Goal: Task Accomplishment & Management: Manage account settings

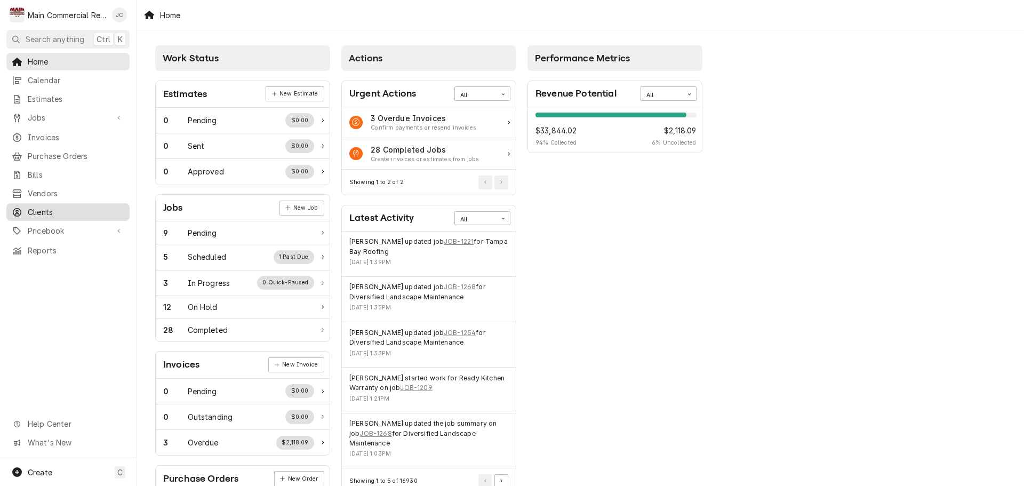
click at [43, 206] on span "Clients" at bounding box center [76, 211] width 97 height 11
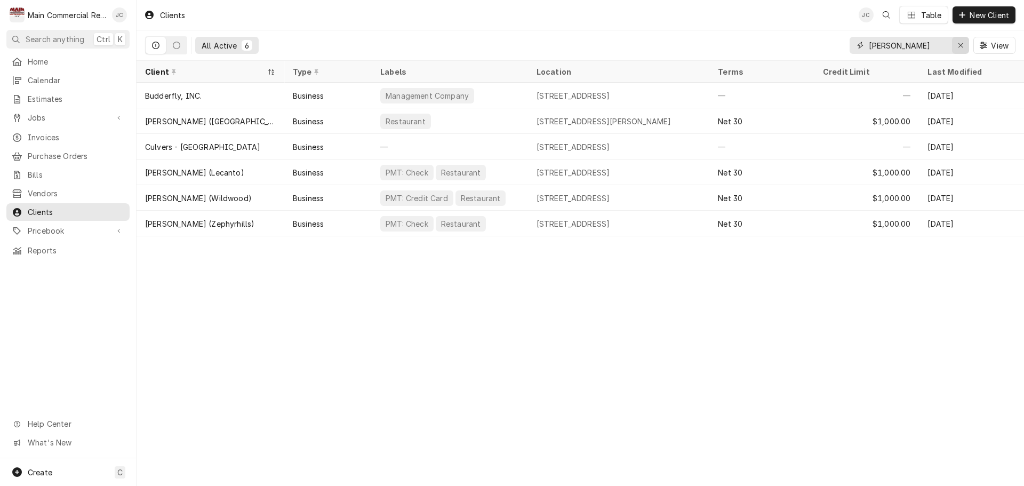
click at [962, 44] on icon "Erase input" at bounding box center [961, 45] width 6 height 7
click at [913, 43] on input "Dynamic Content Wrapper" at bounding box center [919, 45] width 100 height 17
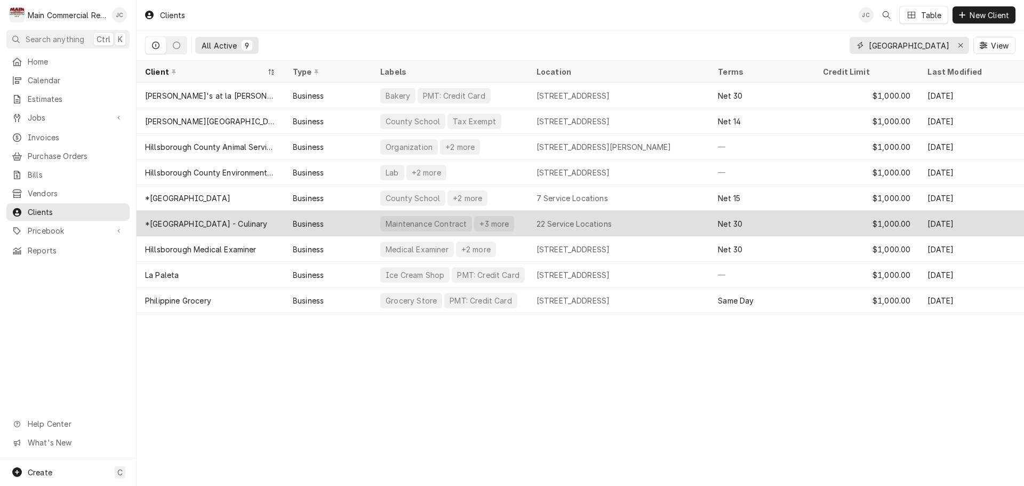
type input "hillsborough"
click at [243, 222] on div "*[GEOGRAPHIC_DATA] - Culinary" at bounding box center [206, 223] width 123 height 11
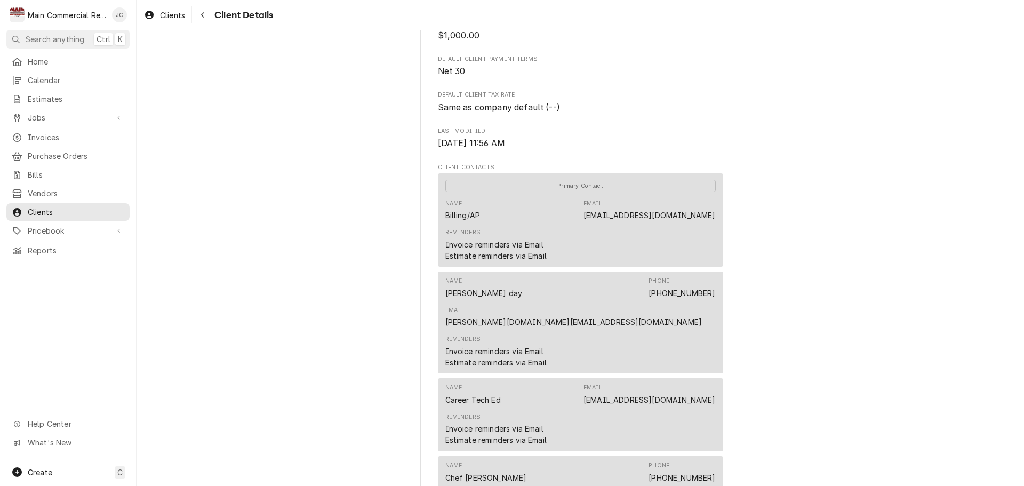
scroll to position [302, 0]
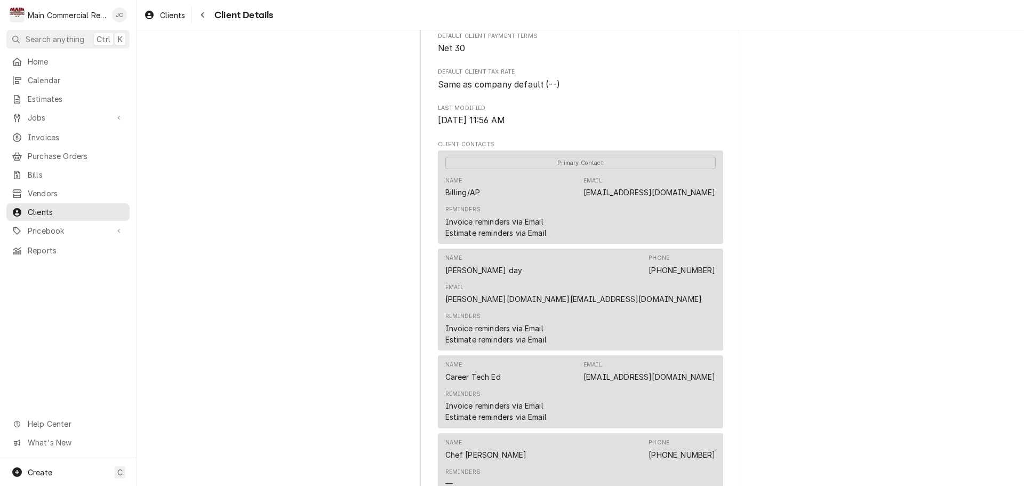
click at [637, 236] on div "Reminders Invoice reminders via Email Estimate reminders via Email" at bounding box center [580, 222] width 270 height 40
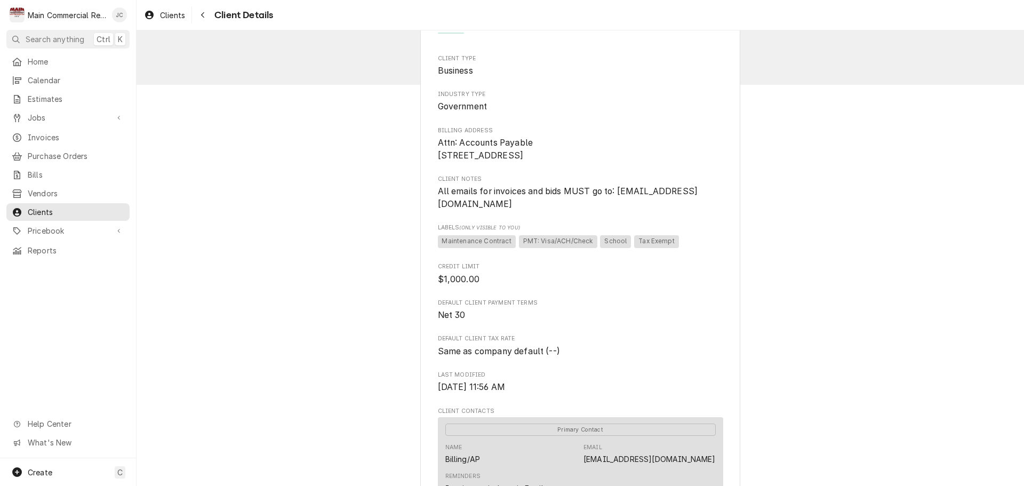
scroll to position [0, 0]
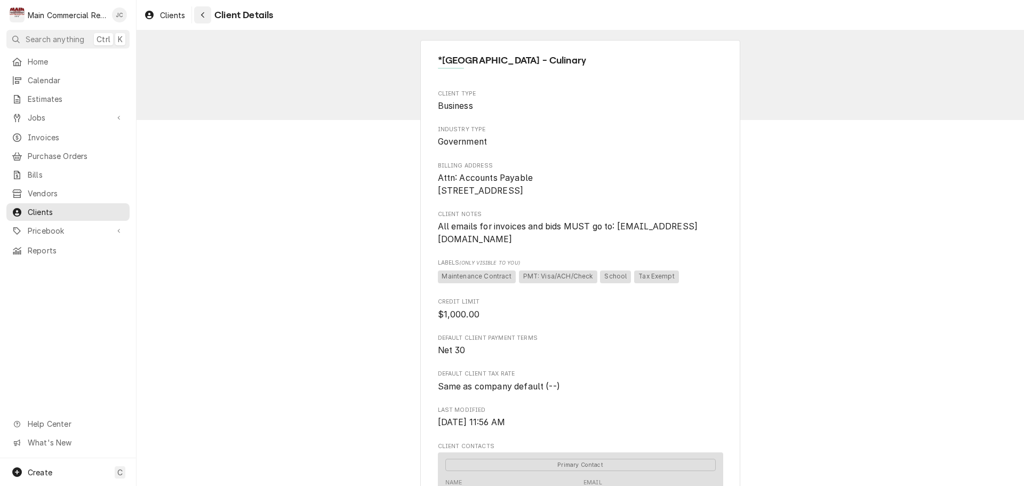
click at [207, 19] on div "Navigate back" at bounding box center [202, 15] width 11 height 11
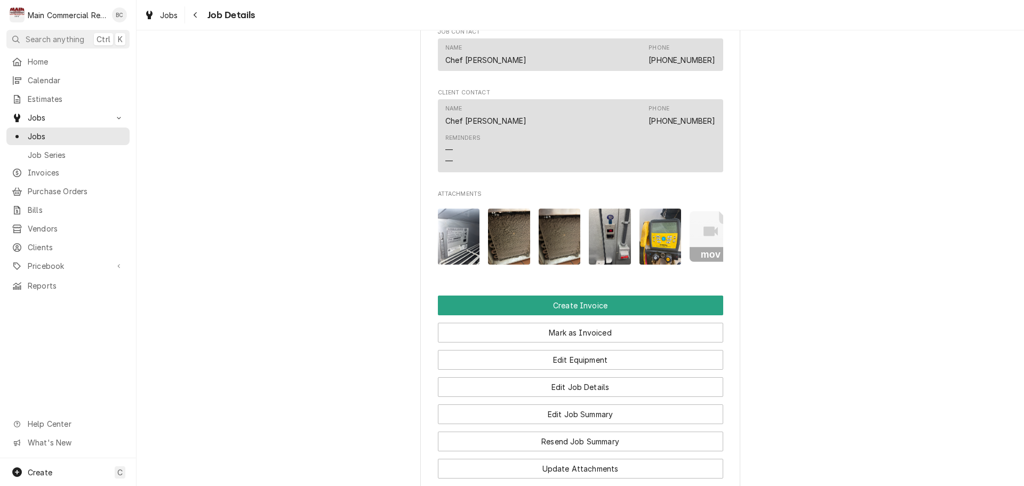
scroll to position [853, 0]
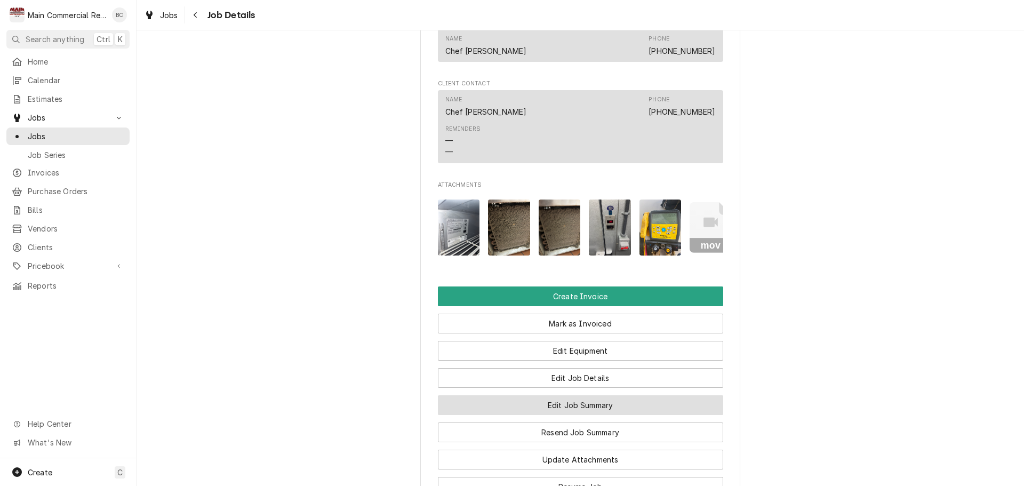
click at [569, 412] on button "Edit Job Summary" at bounding box center [580, 405] width 285 height 20
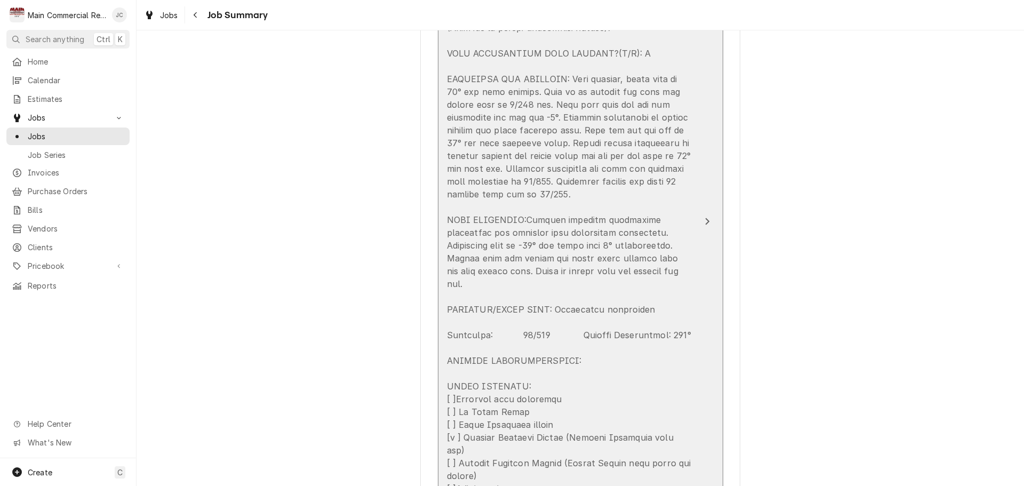
scroll to position [587, 0]
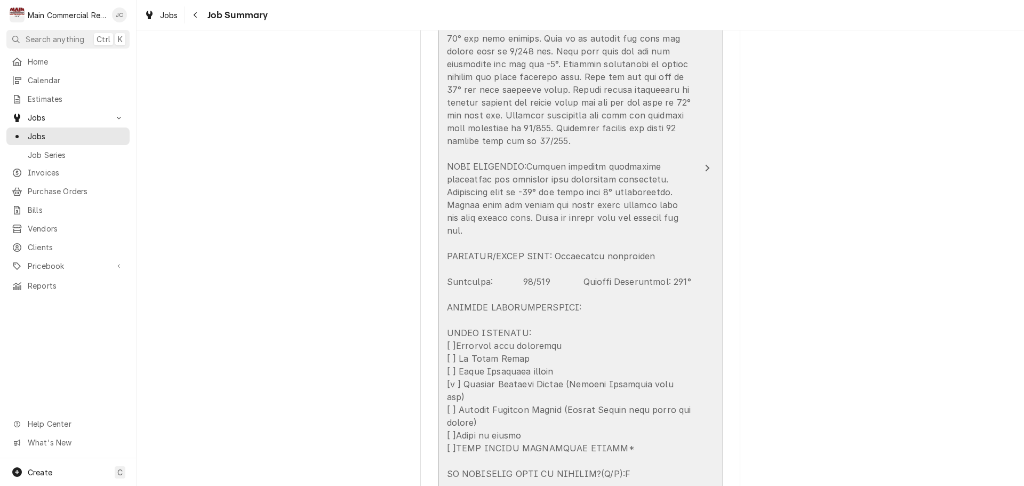
click at [644, 257] on div "Update Line Item" at bounding box center [569, 224] width 245 height 768
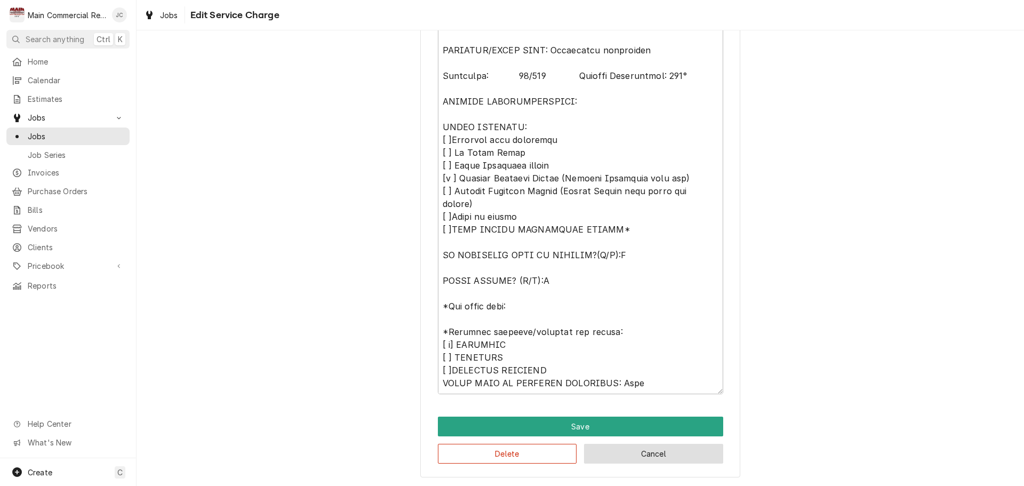
scroll to position [740, 0]
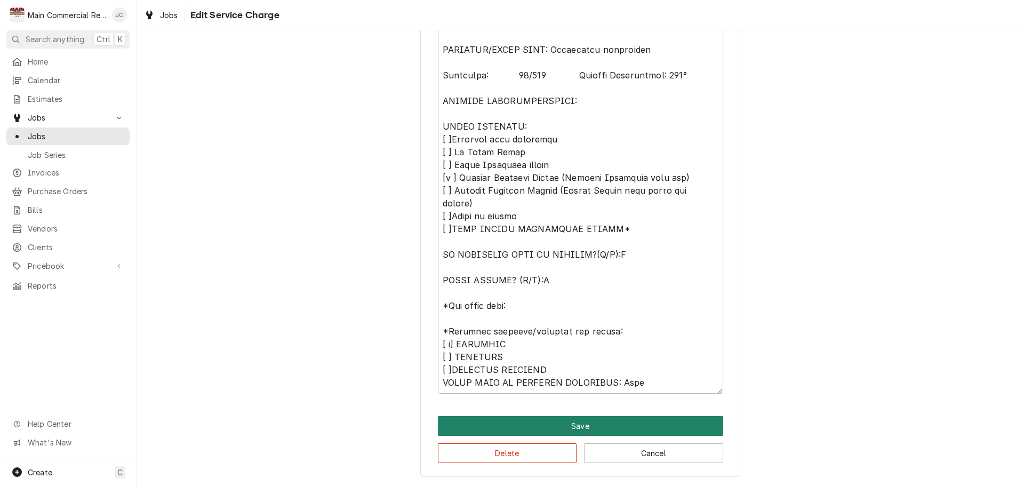
click at [590, 427] on button "Save" at bounding box center [580, 426] width 285 height 20
type textarea "x"
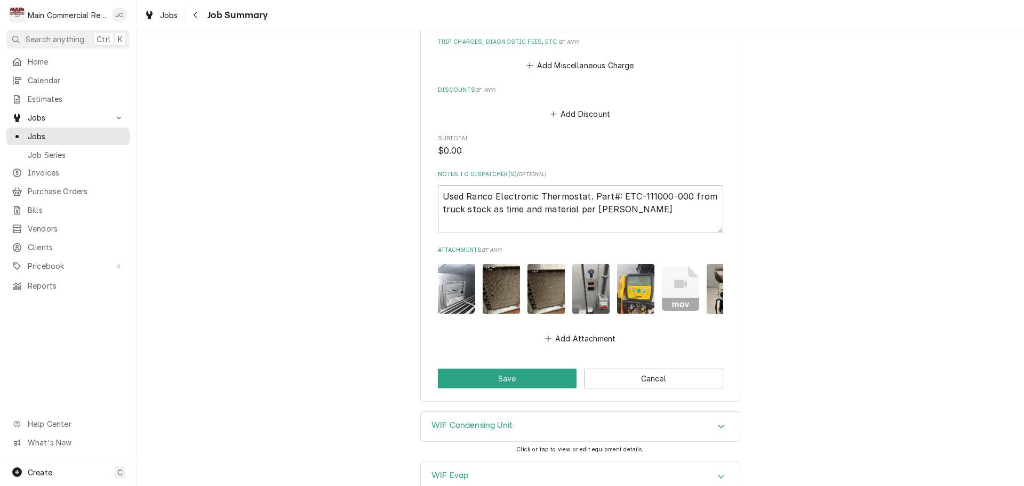
scroll to position [1338, 0]
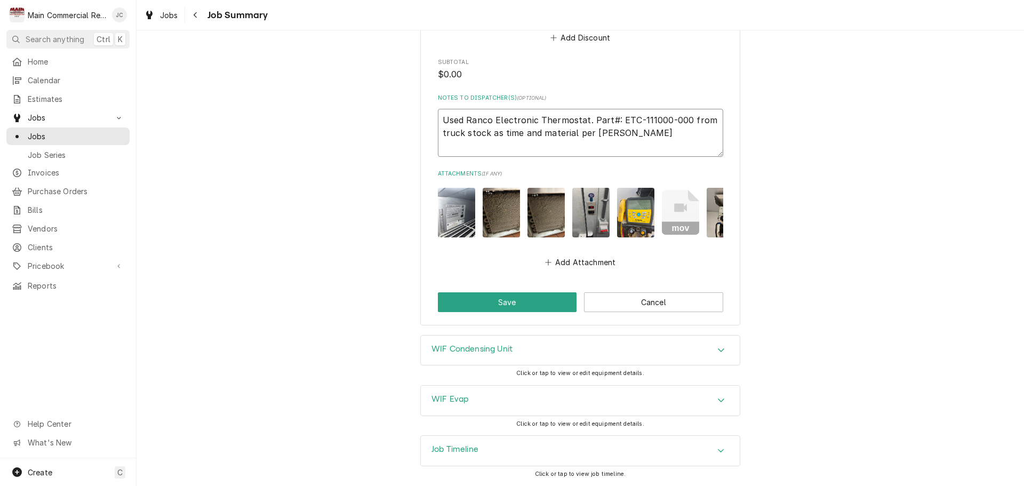
drag, startPoint x: 615, startPoint y: 114, endPoint x: 680, endPoint y: 112, distance: 64.6
click at [680, 112] on textarea "Used Ranco Electronic Thermostat. Part#: ETC-111000-000 from truck stock as tim…" at bounding box center [580, 133] width 285 height 48
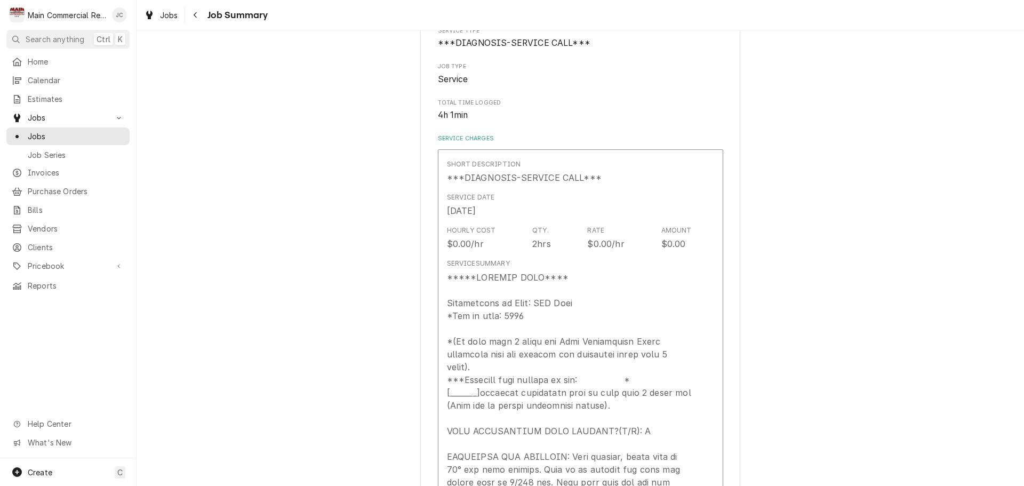
scroll to position [320, 0]
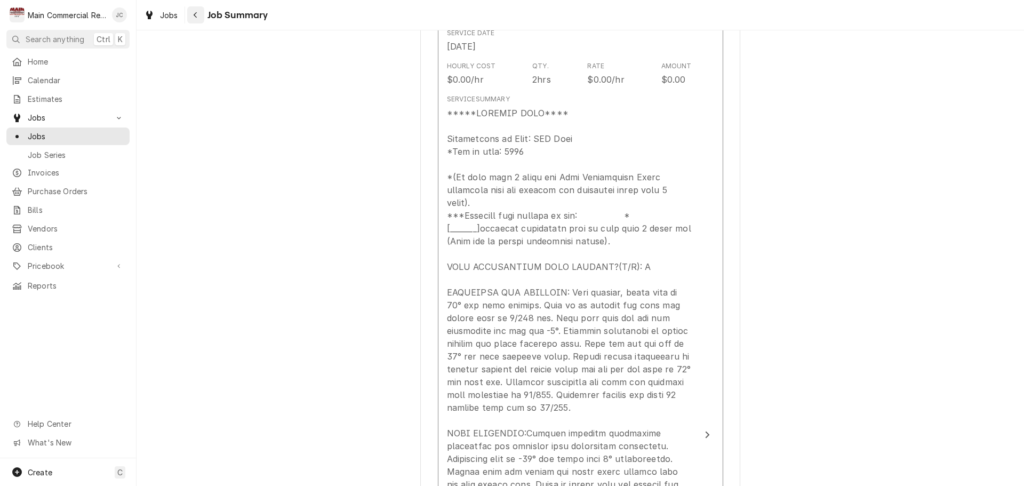
click at [197, 16] on icon "Navigate back" at bounding box center [195, 14] width 5 height 7
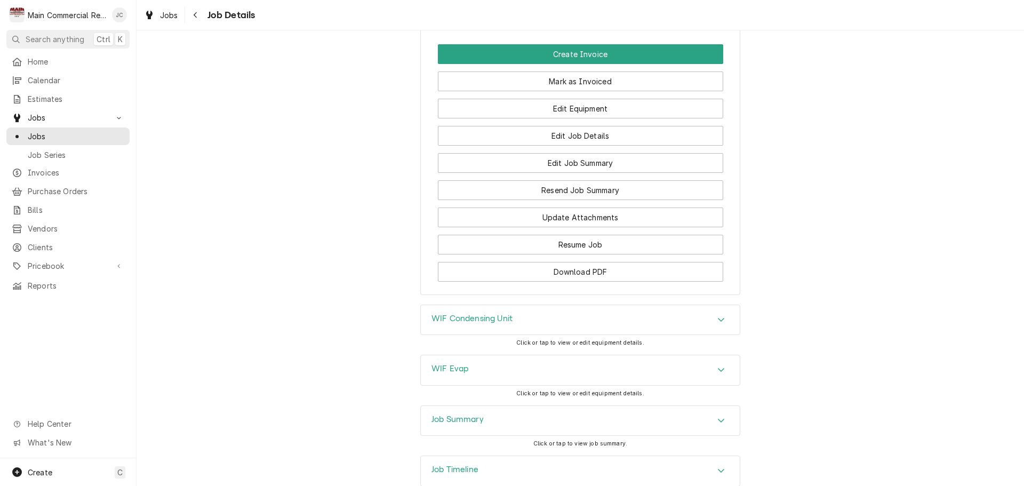
scroll to position [1013, 0]
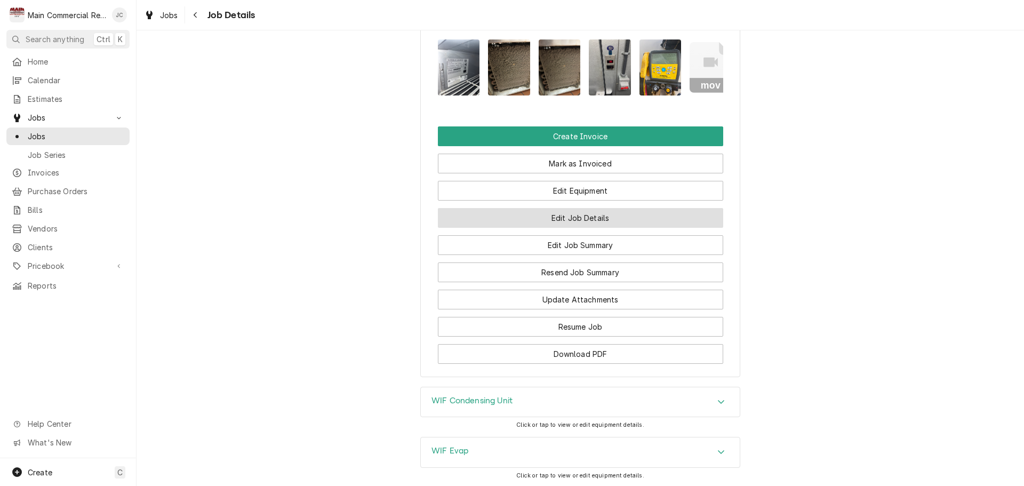
click at [579, 228] on button "Edit Job Details" at bounding box center [580, 218] width 285 height 20
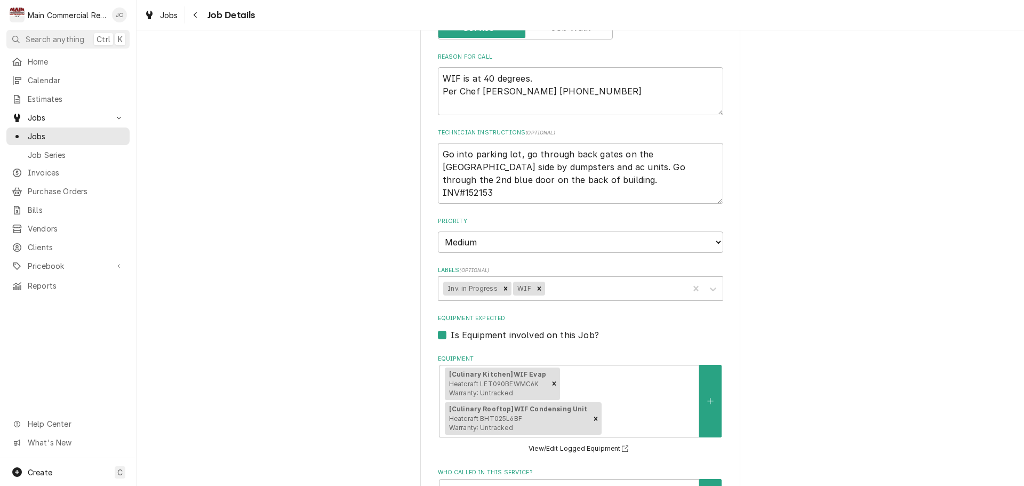
scroll to position [213, 0]
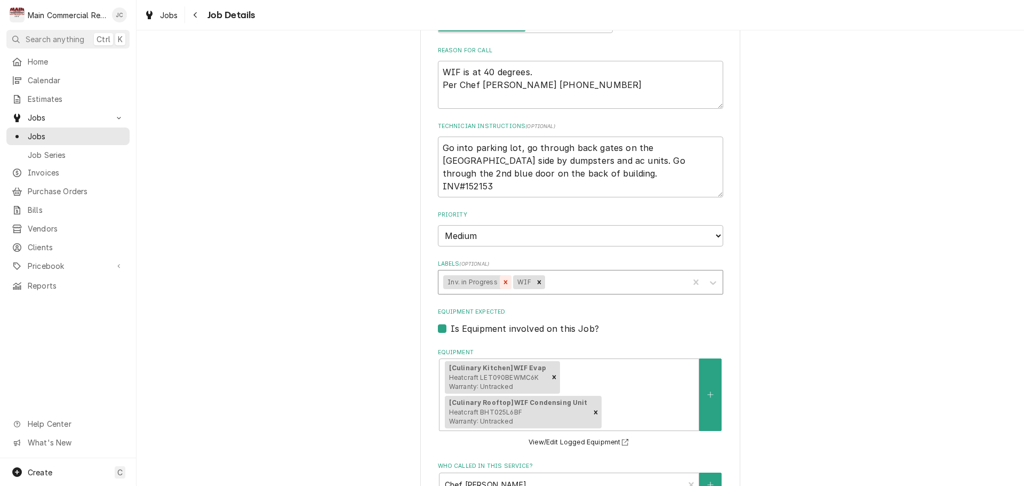
click at [502, 283] on icon "Remove Inv. in Progress" at bounding box center [505, 281] width 7 height 7
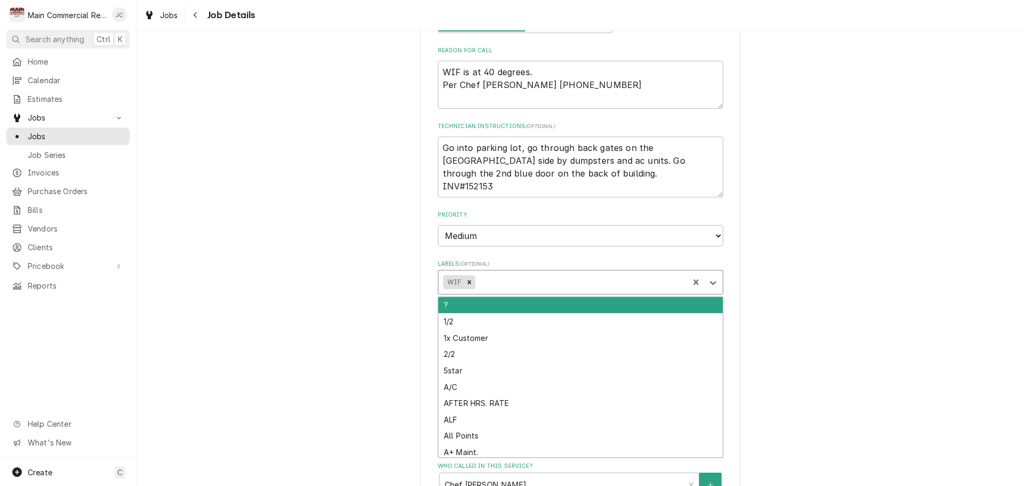
click at [513, 280] on div "Labels" at bounding box center [580, 282] width 206 height 19
type textarea "x"
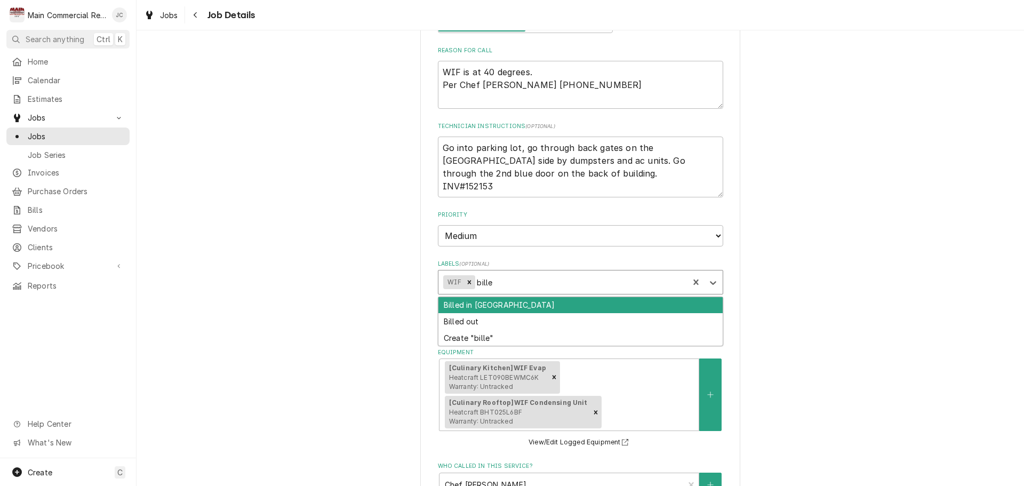
type input "billed"
click at [474, 302] on div "Billed in [GEOGRAPHIC_DATA]" at bounding box center [580, 305] width 284 height 17
type textarea "x"
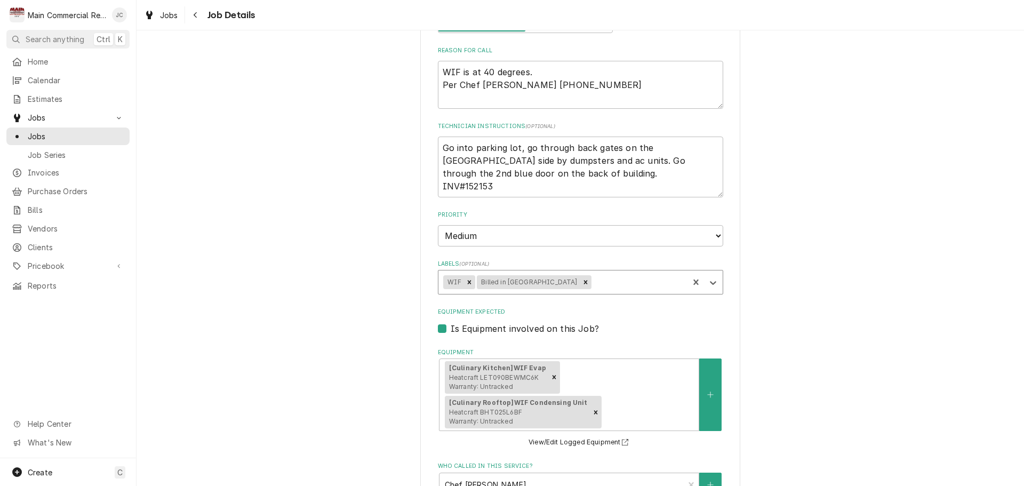
click at [795, 339] on div "[PERSON_NAME][GEOGRAPHIC_DATA] [STREET_ADDRESS] Use the fields below to edit th…" at bounding box center [581, 350] width 888 height 1045
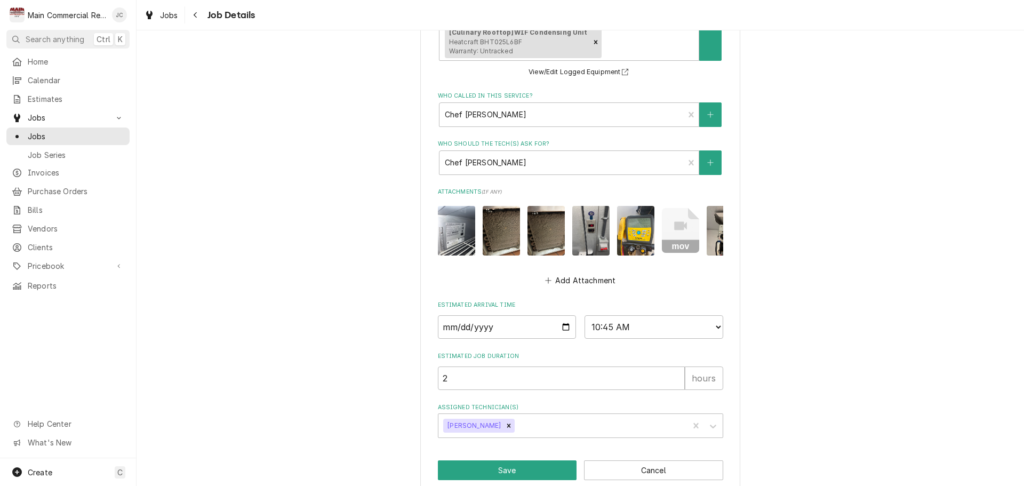
scroll to position [609, 0]
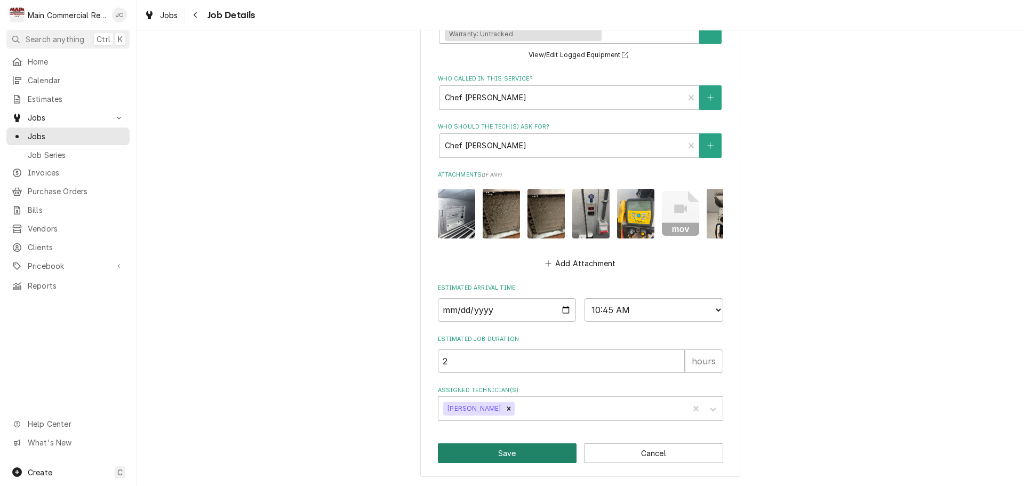
click at [504, 449] on button "Save" at bounding box center [507, 453] width 139 height 20
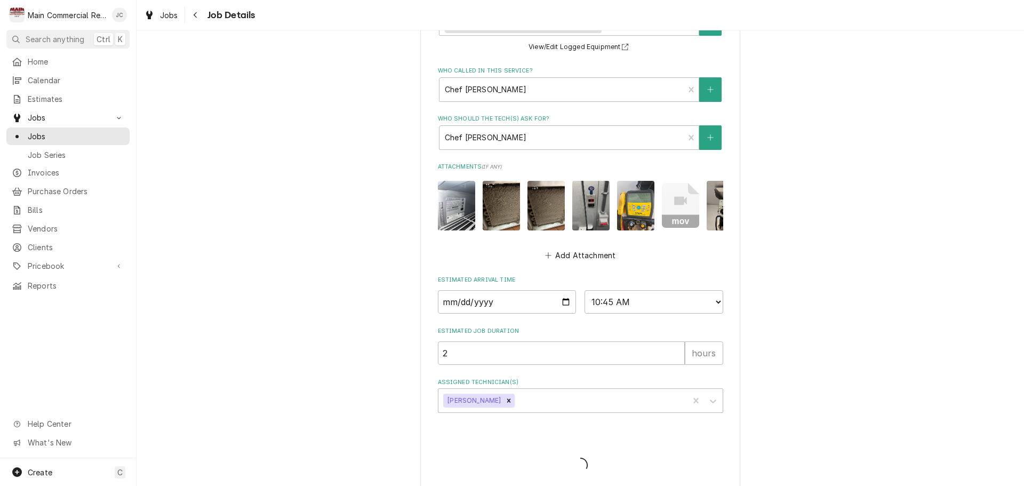
type textarea "x"
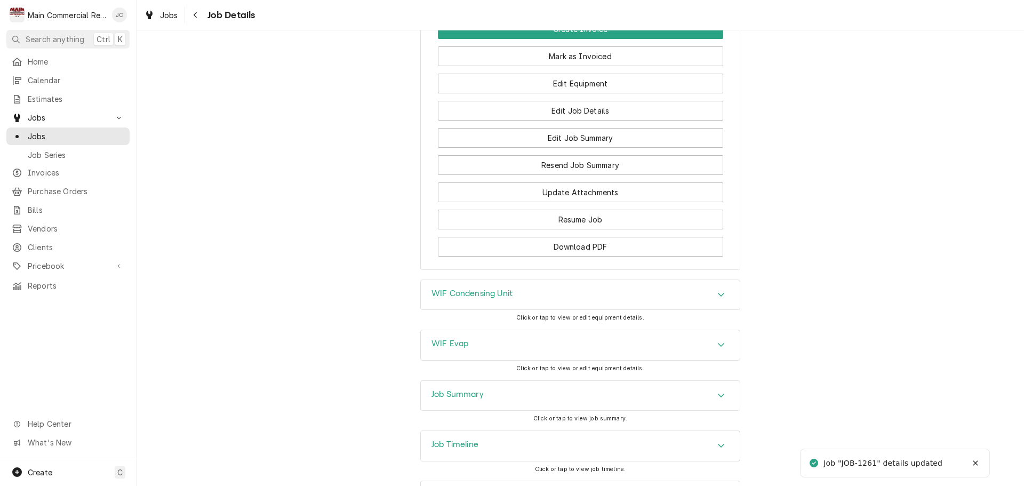
scroll to position [1014, 0]
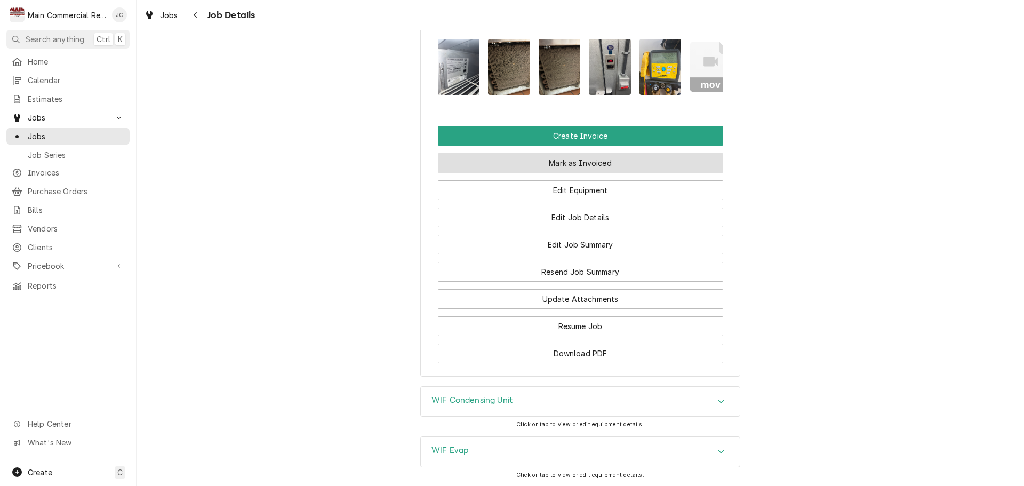
click at [573, 170] on button "Mark as Invoiced" at bounding box center [580, 163] width 285 height 20
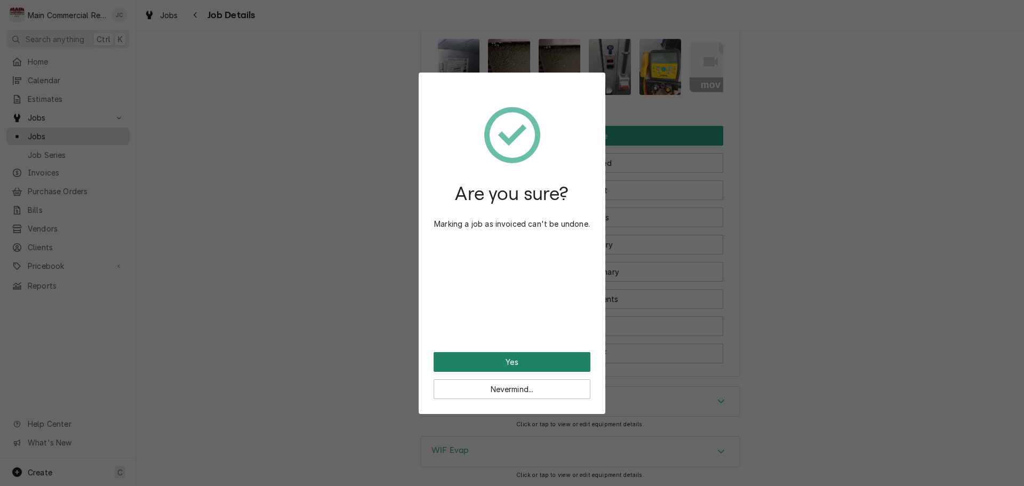
click at [512, 359] on button "Yes" at bounding box center [512, 362] width 157 height 20
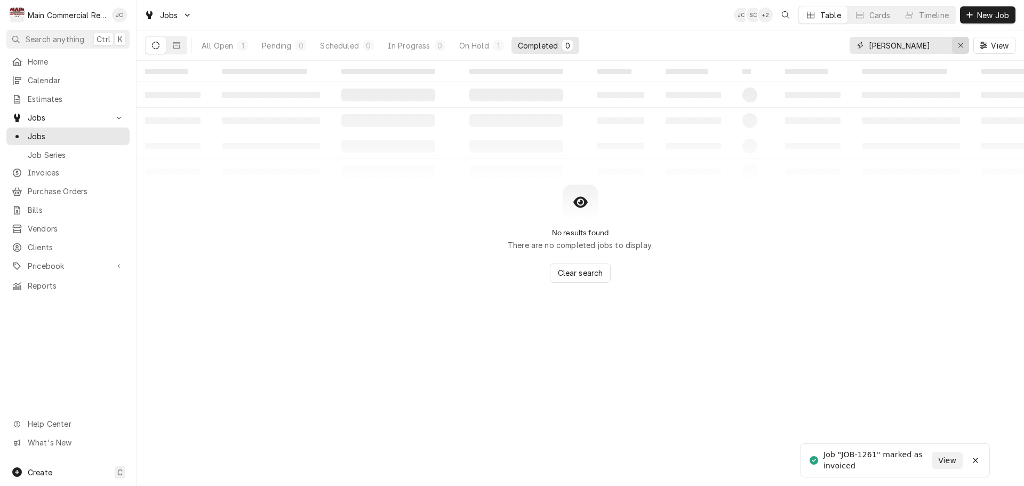
click at [963, 44] on icon "Erase input" at bounding box center [961, 45] width 6 height 7
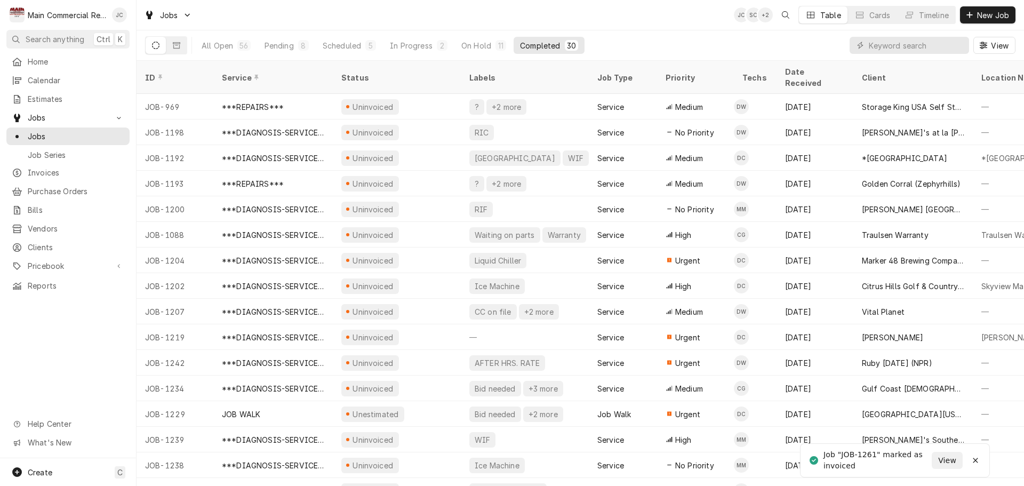
click at [157, 46] on icon "Dynamic Content Wrapper" at bounding box center [155, 45] width 7 height 7
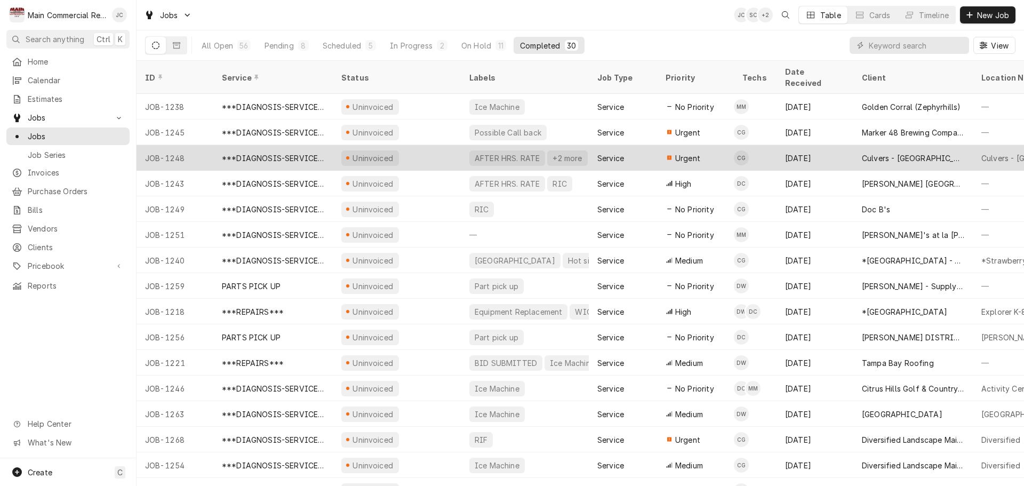
scroll to position [371, 0]
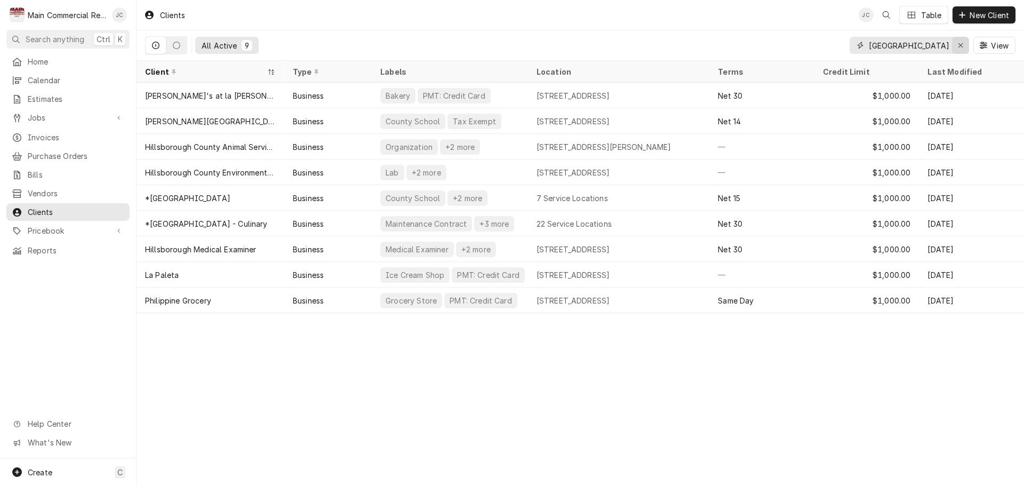
click at [964, 46] on div "Erase input" at bounding box center [960, 45] width 11 height 11
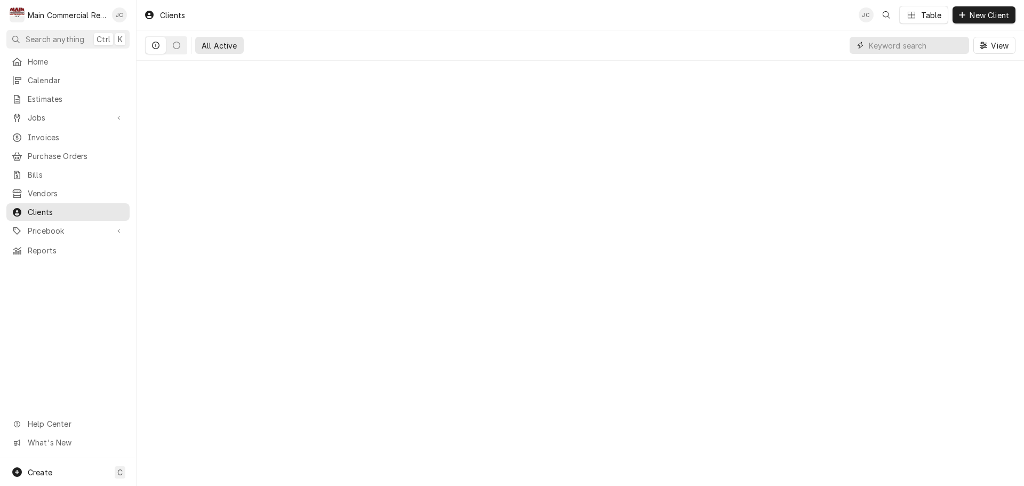
click at [930, 49] on input "Dynamic Content Wrapper" at bounding box center [916, 45] width 95 height 17
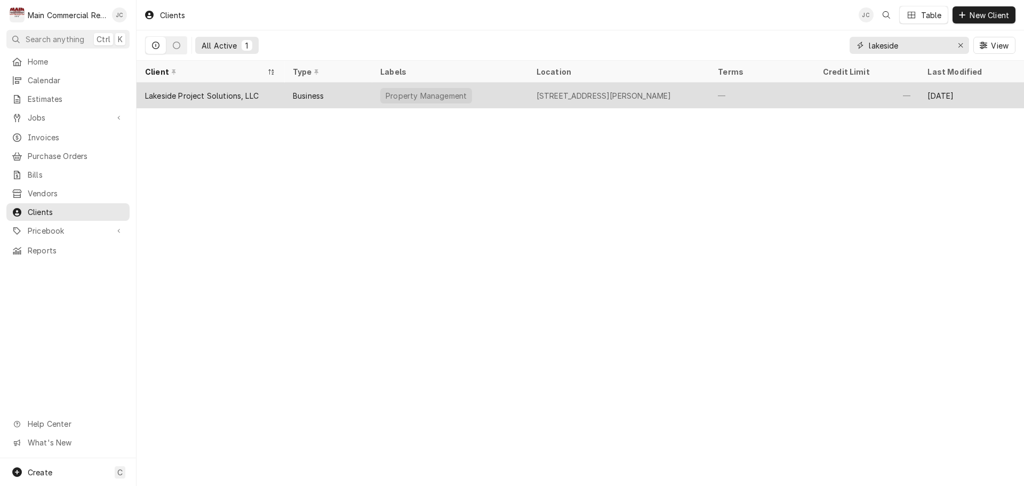
type input "lakeside"
click at [308, 95] on div "Business" at bounding box center [308, 95] width 31 height 11
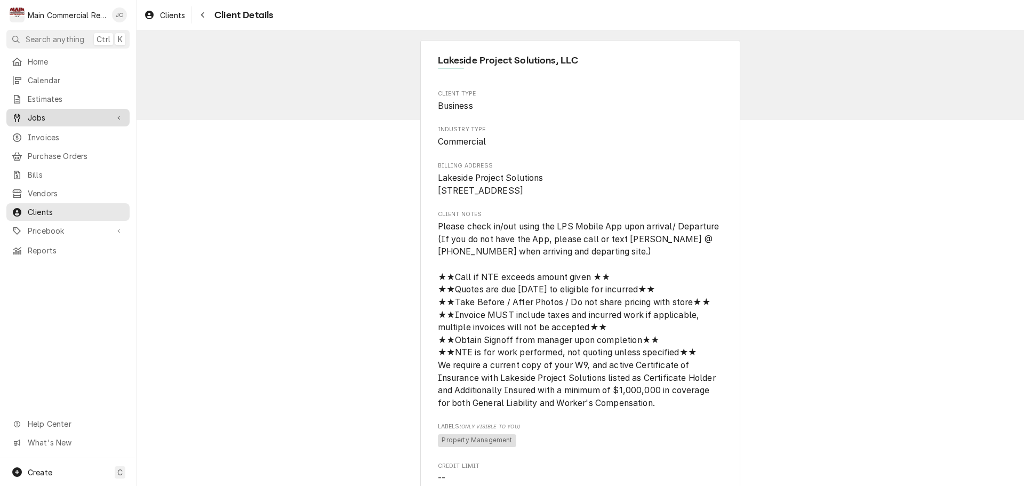
click at [53, 120] on div "Jobs" at bounding box center [68, 117] width 119 height 13
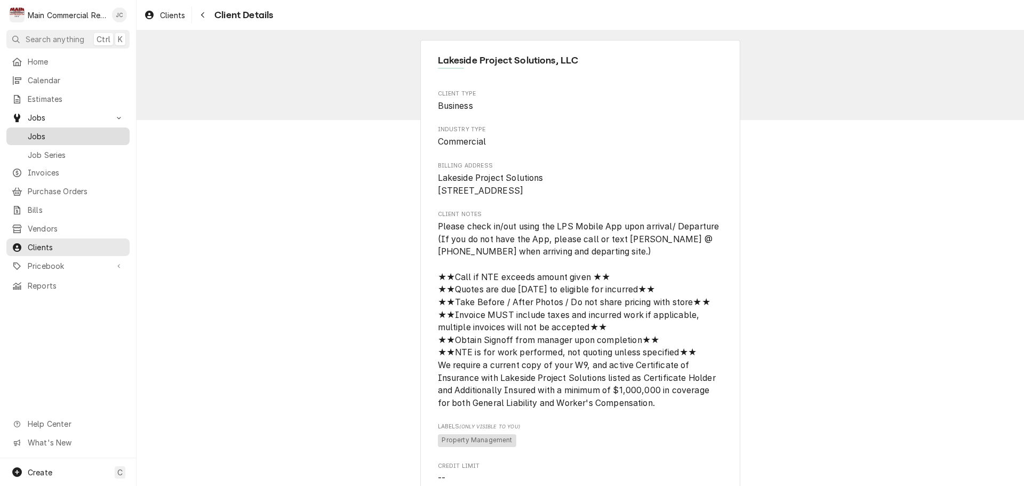
click at [56, 135] on span "Jobs" at bounding box center [76, 136] width 97 height 11
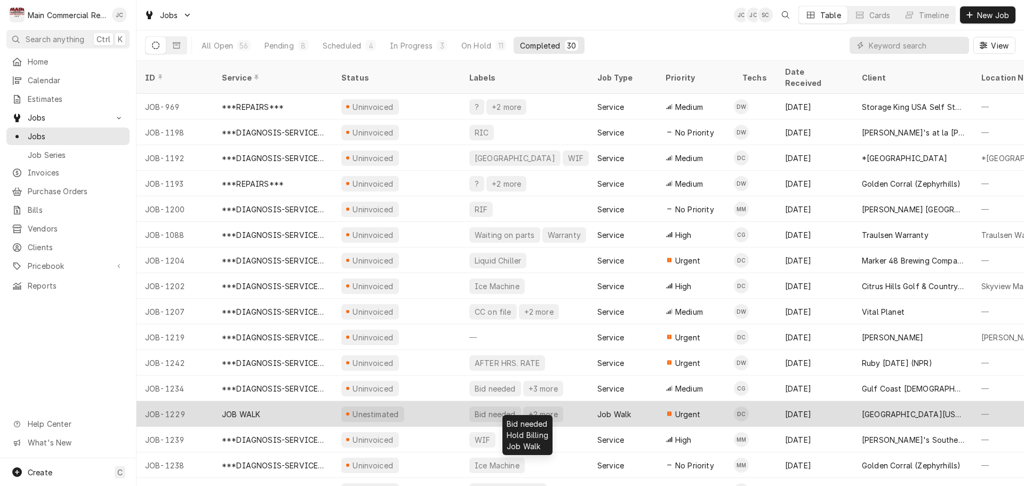
click at [538, 409] on div "+2 more" at bounding box center [543, 414] width 31 height 11
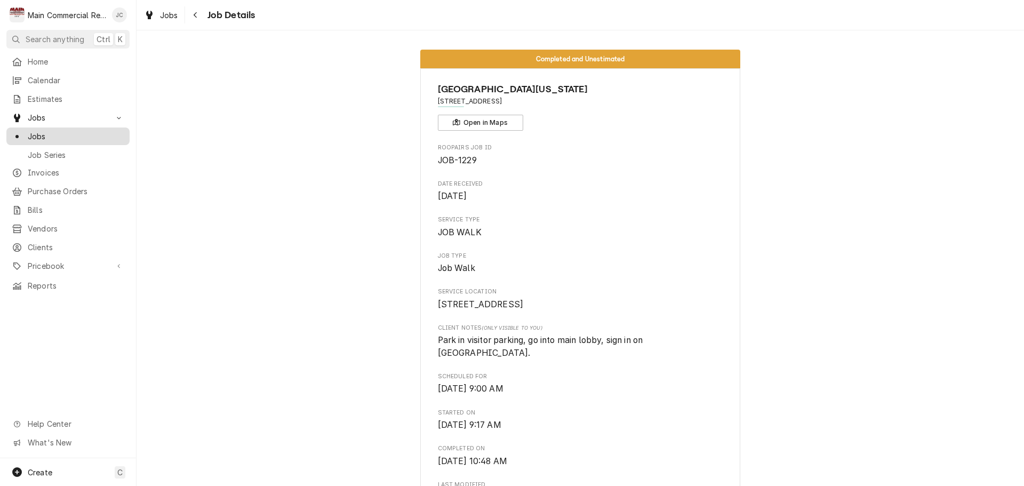
click at [86, 132] on span "Jobs" at bounding box center [76, 136] width 97 height 11
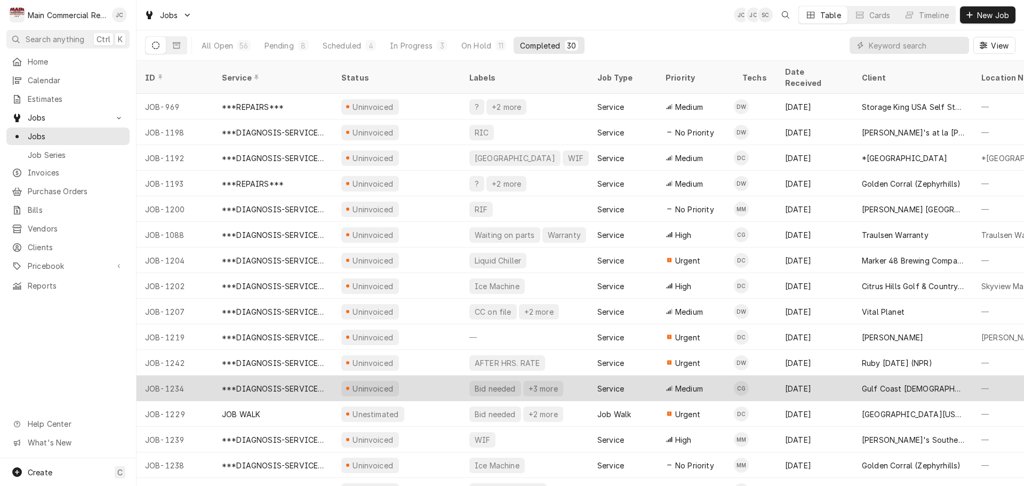
click at [544, 383] on div "+3 more" at bounding box center [543, 388] width 31 height 11
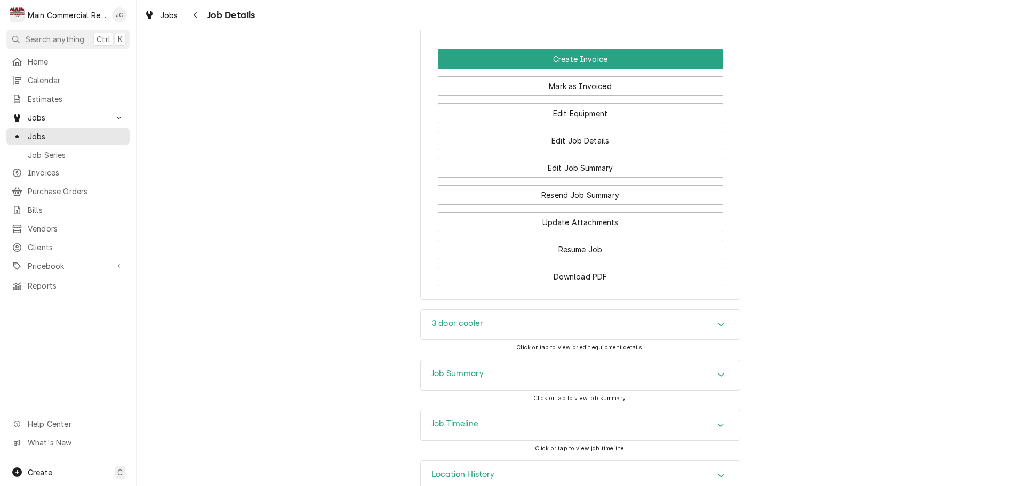
scroll to position [1034, 0]
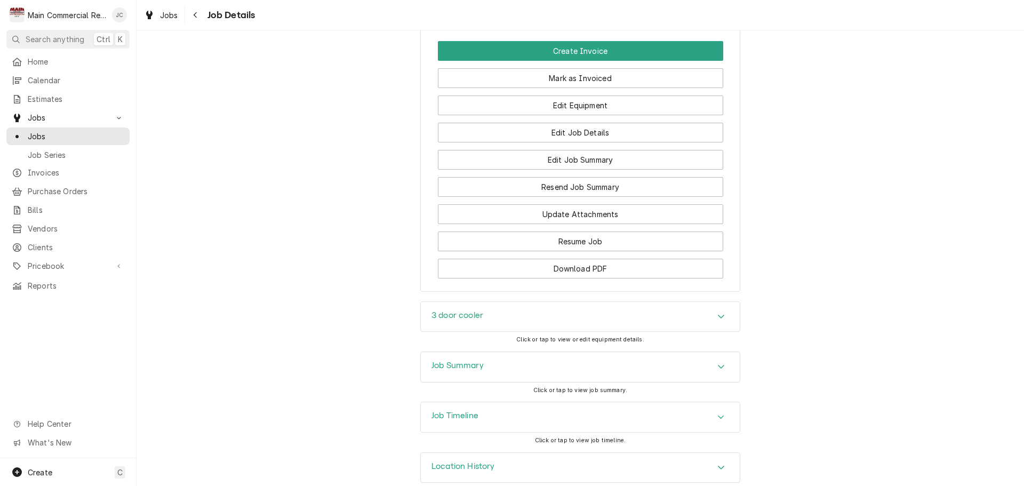
click at [458, 361] on h3 "Job Summary" at bounding box center [458, 366] width 52 height 10
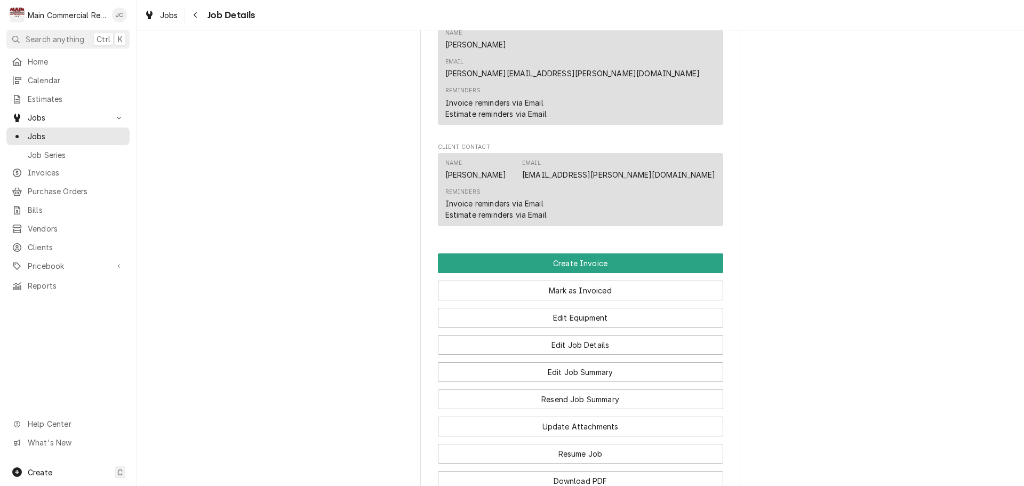
scroll to position [820, 0]
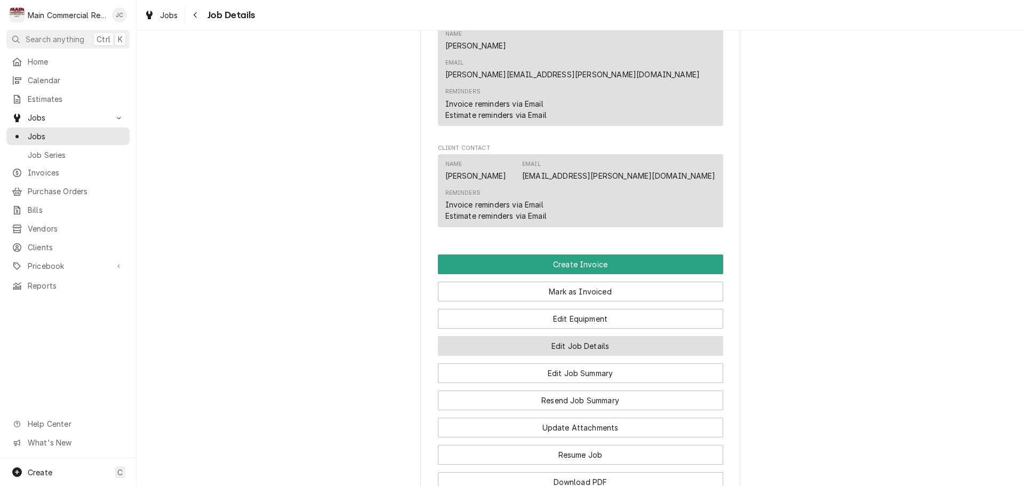
click at [572, 336] on button "Edit Job Details" at bounding box center [580, 346] width 285 height 20
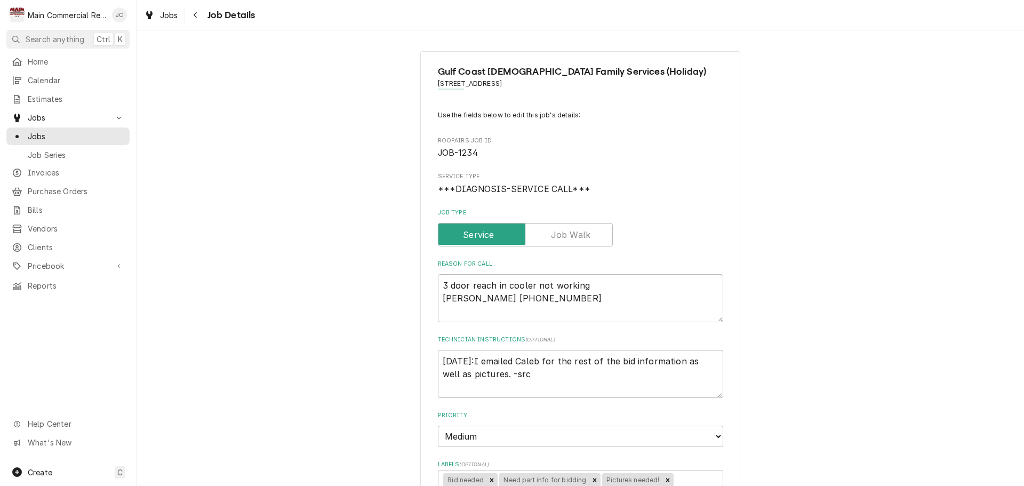
type textarea "x"
click at [30, 133] on span "Jobs" at bounding box center [76, 136] width 97 height 11
